Goal: Use online tool/utility

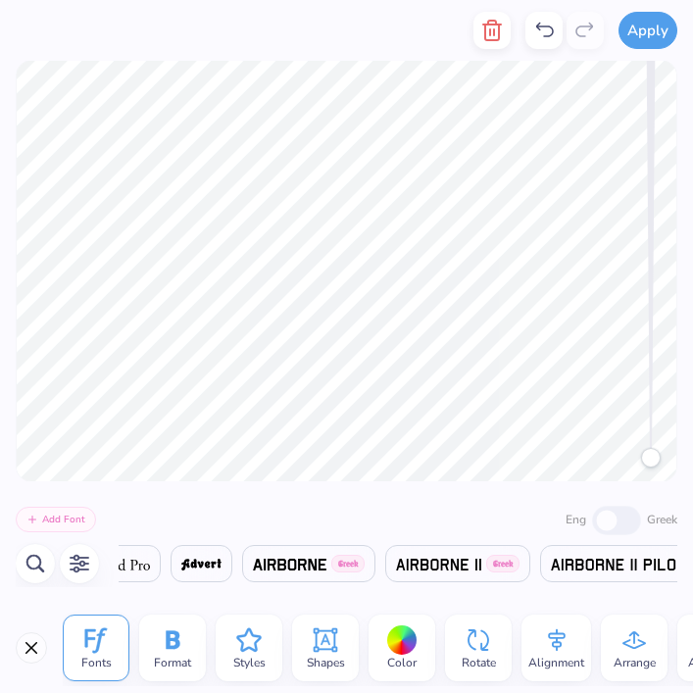
scroll to position [0, 4309]
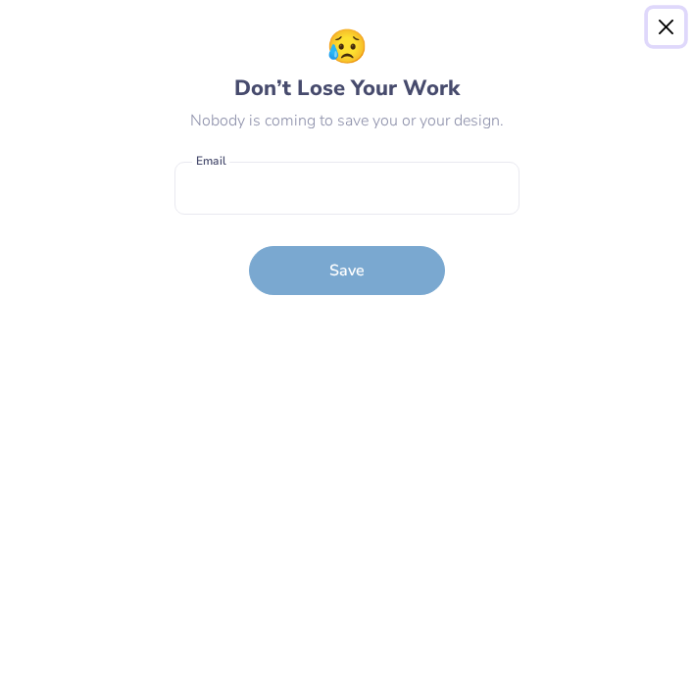
click at [672, 30] on button "Close" at bounding box center [666, 27] width 37 height 37
